Goal: Find specific page/section

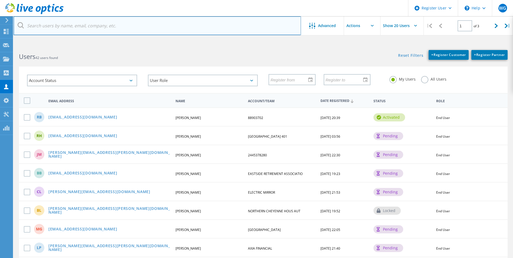
click at [88, 25] on input "text" at bounding box center [158, 25] width 288 height 19
type input "[EMAIL_ADDRESS][DOMAIN_NAME]"
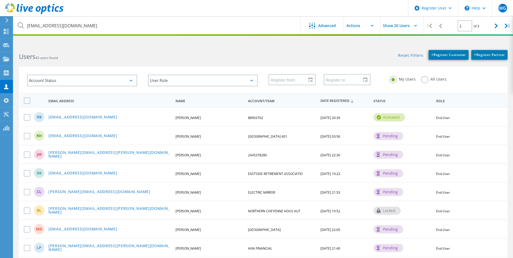
click at [230, 57] on h2 "Users 42 users found" at bounding box center [138, 56] width 239 height 9
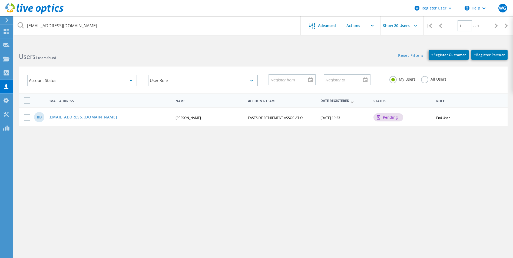
click at [126, 114] on div "BB [EMAIL_ADDRESS][DOMAIN_NAME] [PERSON_NAME] EASTSIDE RETIREMENT ASSOCIATIO [D…" at bounding box center [263, 116] width 489 height 19
click at [71, 115] on link "[EMAIL_ADDRESS][DOMAIN_NAME]" at bounding box center [82, 117] width 69 height 5
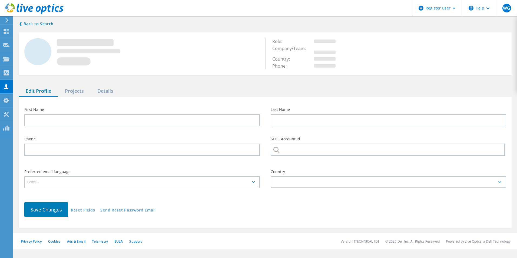
type input "[PERSON_NAME]"
type input "EASTSIDE RETIREMENT ASSOCIATIO"
type input "English"
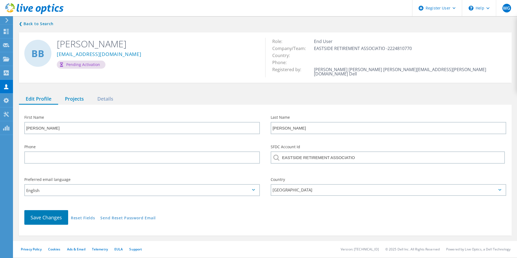
click at [80, 95] on div "Projects" at bounding box center [74, 99] width 32 height 11
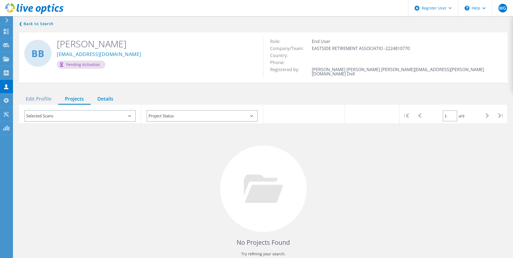
click at [104, 94] on div "Details" at bounding box center [105, 99] width 29 height 11
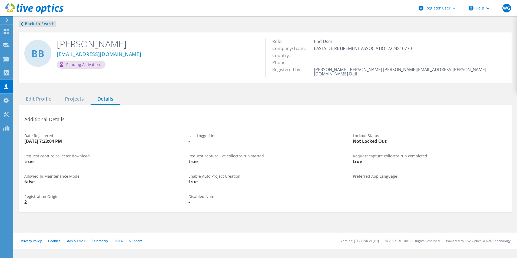
click at [32, 24] on link "❮ Back to Search" at bounding box center [37, 24] width 37 height 6
